Goal: Navigation & Orientation: Find specific page/section

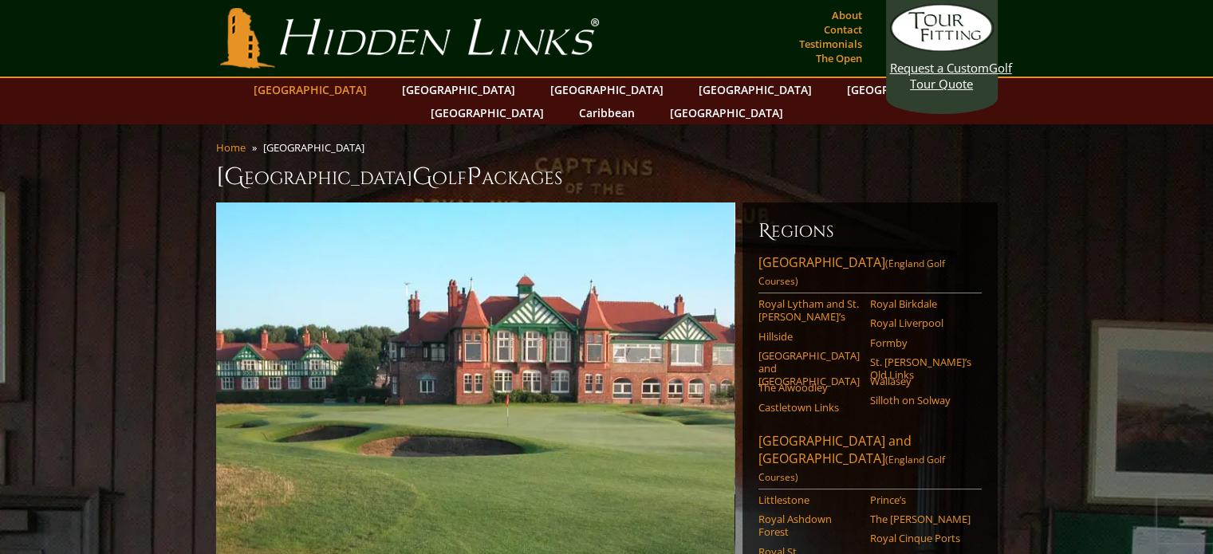
click at [354, 89] on link "[GEOGRAPHIC_DATA]" at bounding box center [310, 89] width 129 height 23
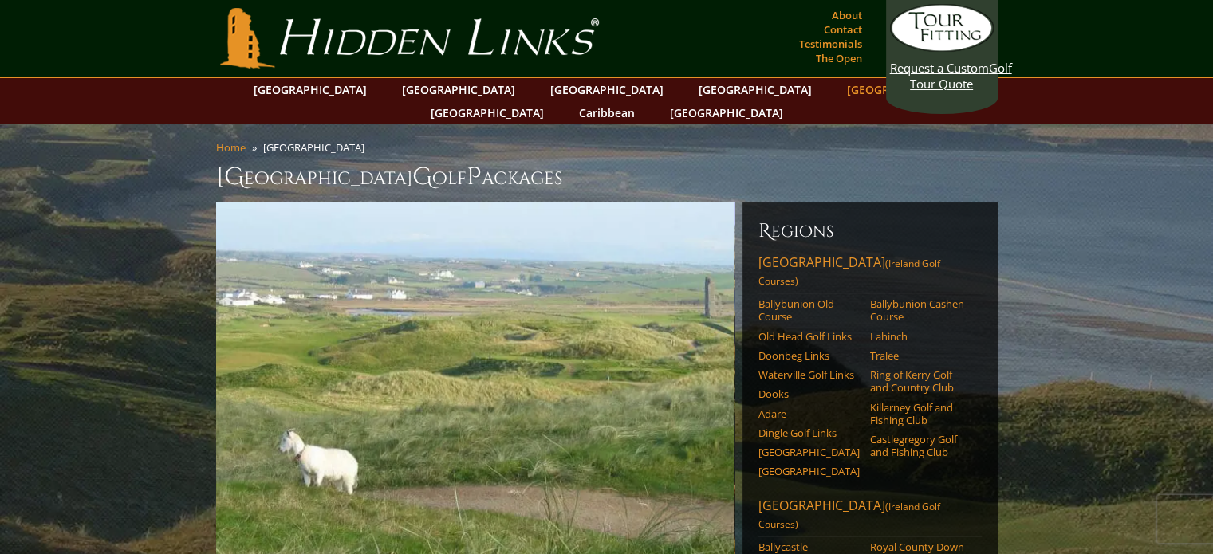
click at [839, 91] on link "[GEOGRAPHIC_DATA]" at bounding box center [903, 89] width 129 height 23
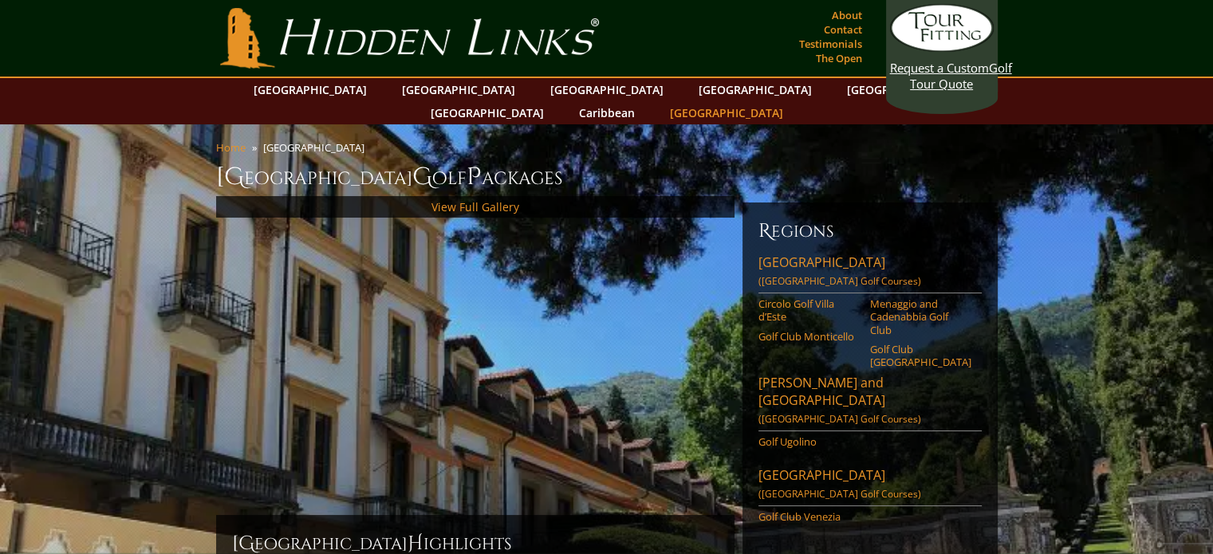
click at [791, 101] on link "[GEOGRAPHIC_DATA]" at bounding box center [726, 112] width 129 height 23
